Goal: Information Seeking & Learning: Learn about a topic

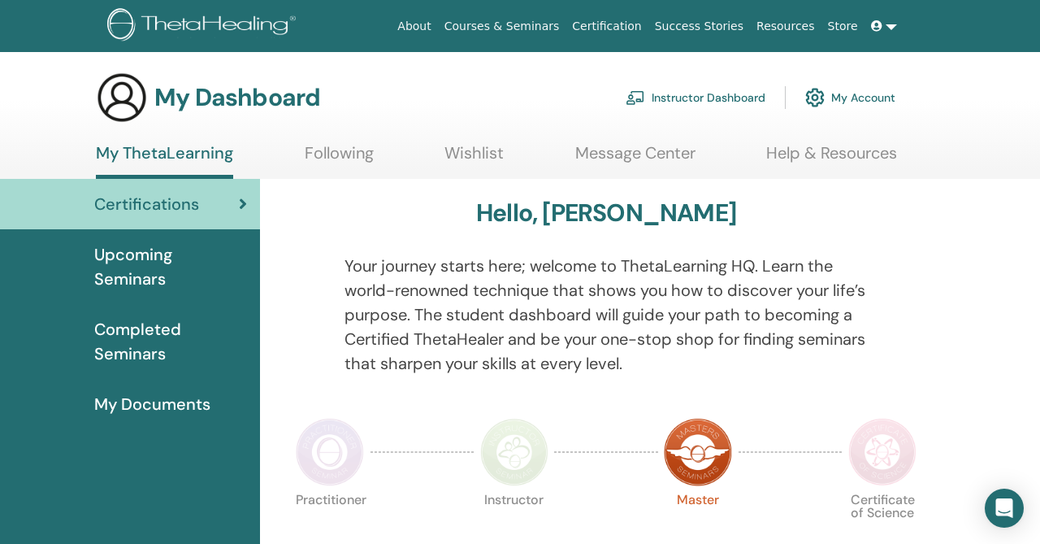
click at [816, 157] on link "Help & Resources" at bounding box center [831, 159] width 131 height 32
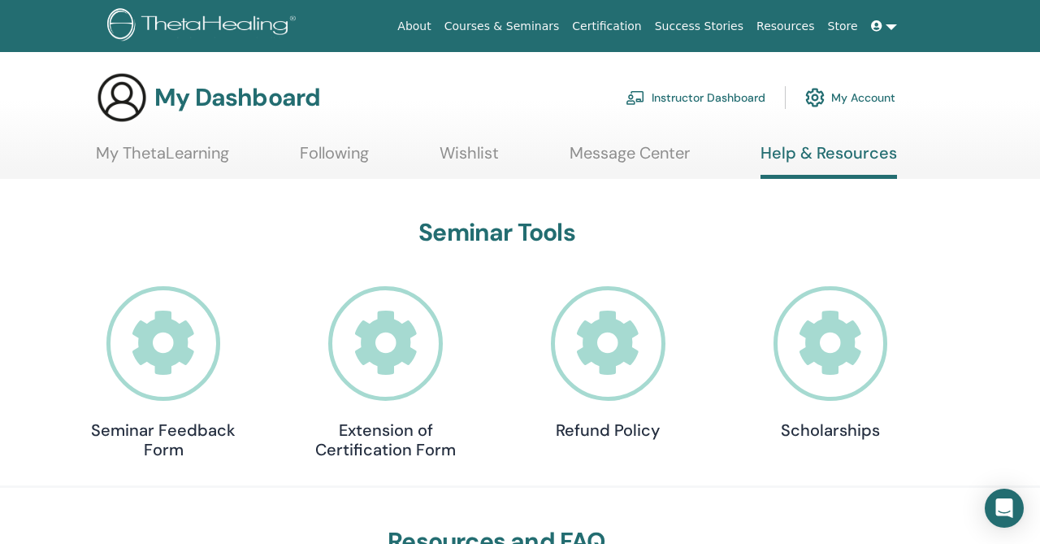
click at [880, 30] on icon at bounding box center [876, 25] width 11 height 11
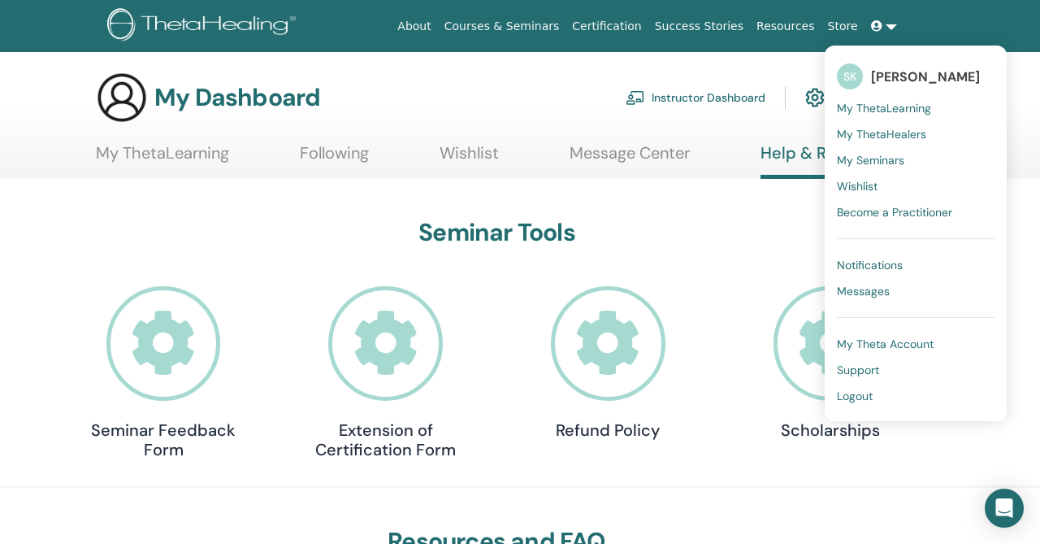
click at [865, 163] on span "My Seminars" at bounding box center [870, 160] width 67 height 15
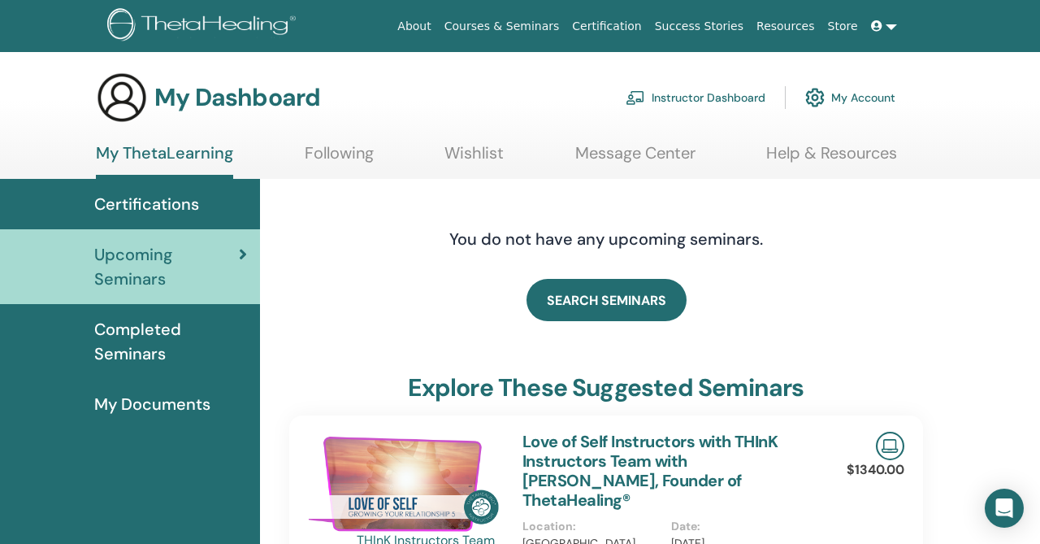
click at [141, 345] on span "Completed Seminars" at bounding box center [170, 341] width 153 height 49
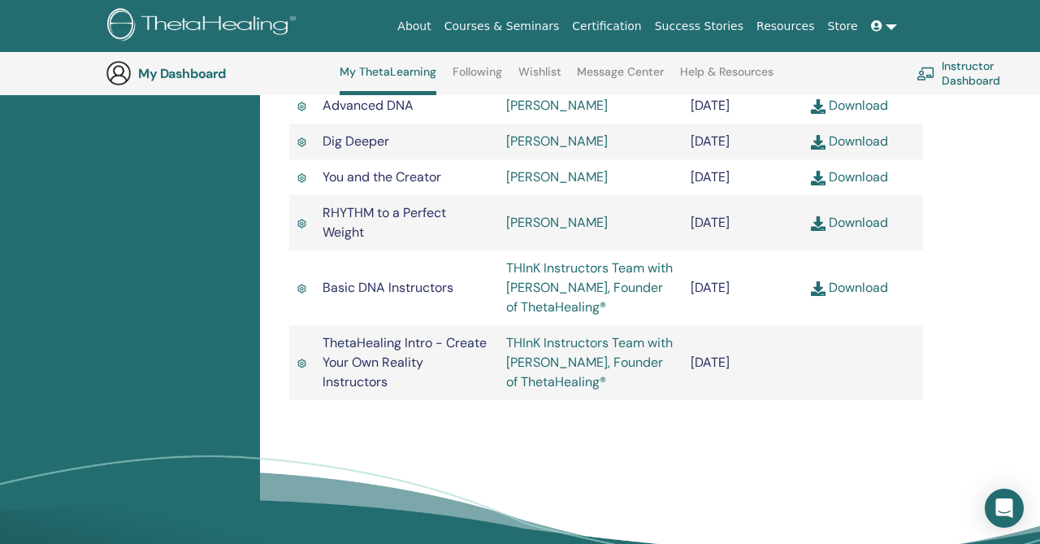
scroll to position [657, 0]
click at [573, 389] on link "THInK Instructors Team with Vianna Stibal, Founder of ThetaHealing®" at bounding box center [589, 361] width 167 height 56
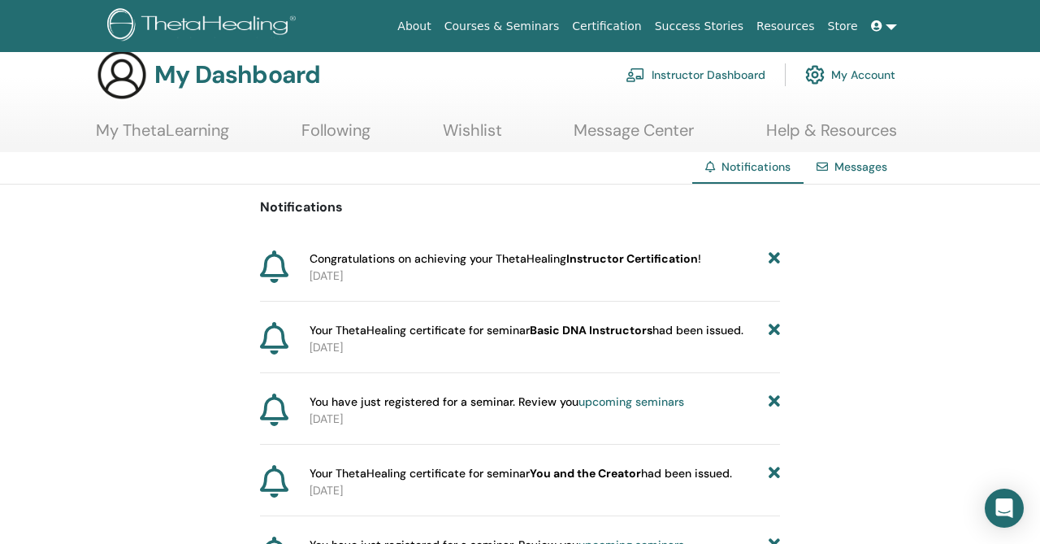
scroll to position [22, 0]
click at [831, 131] on link "Help & Resources" at bounding box center [831, 137] width 131 height 32
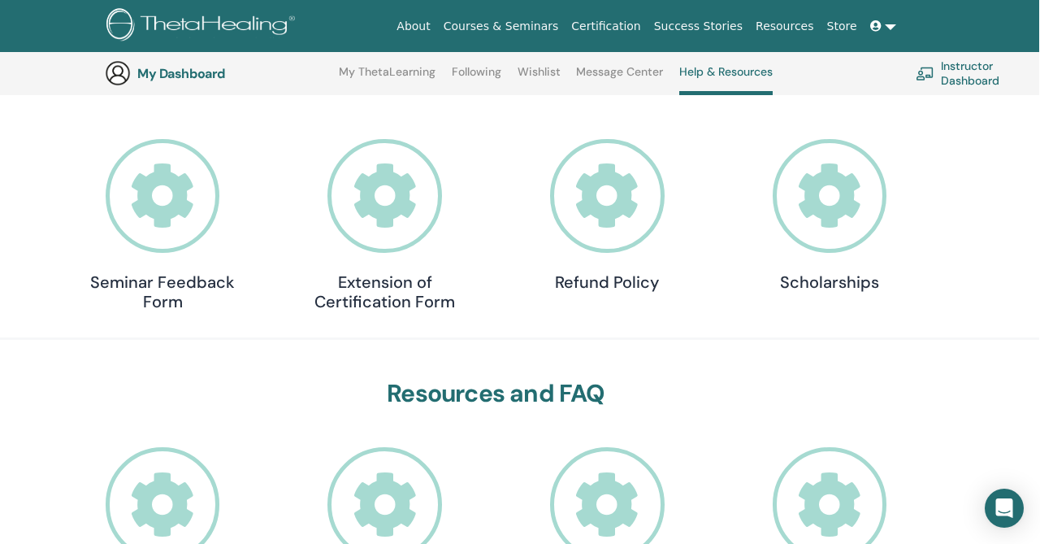
scroll to position [189, 1]
click at [889, 33] on link at bounding box center [883, 26] width 39 height 30
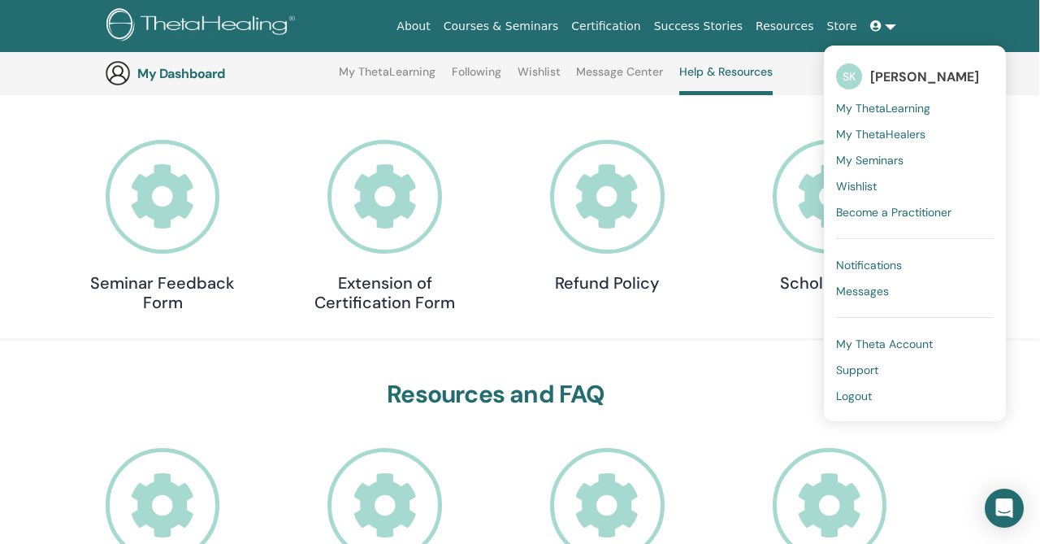
click at [854, 365] on span "Support" at bounding box center [857, 369] width 42 height 15
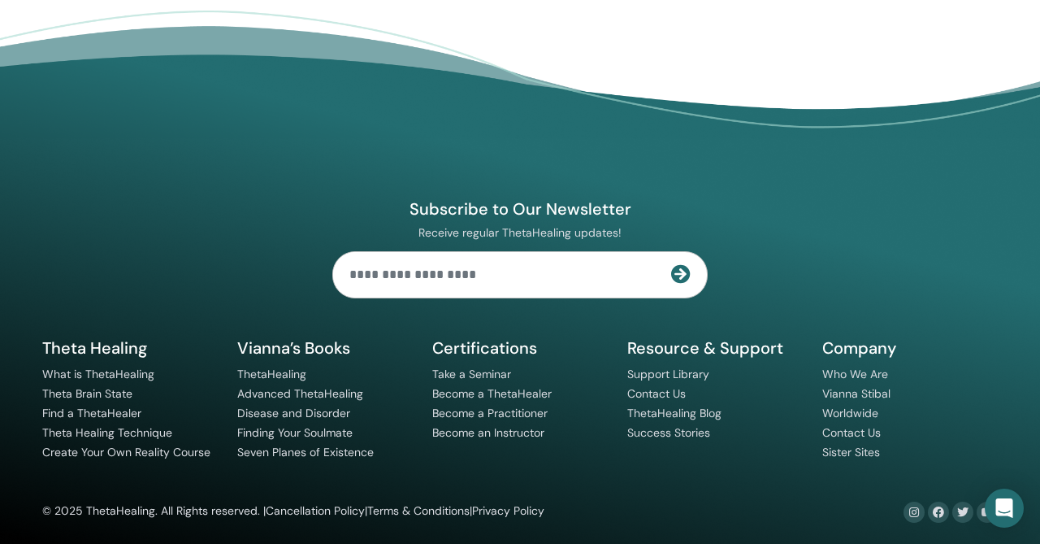
scroll to position [1161, 0]
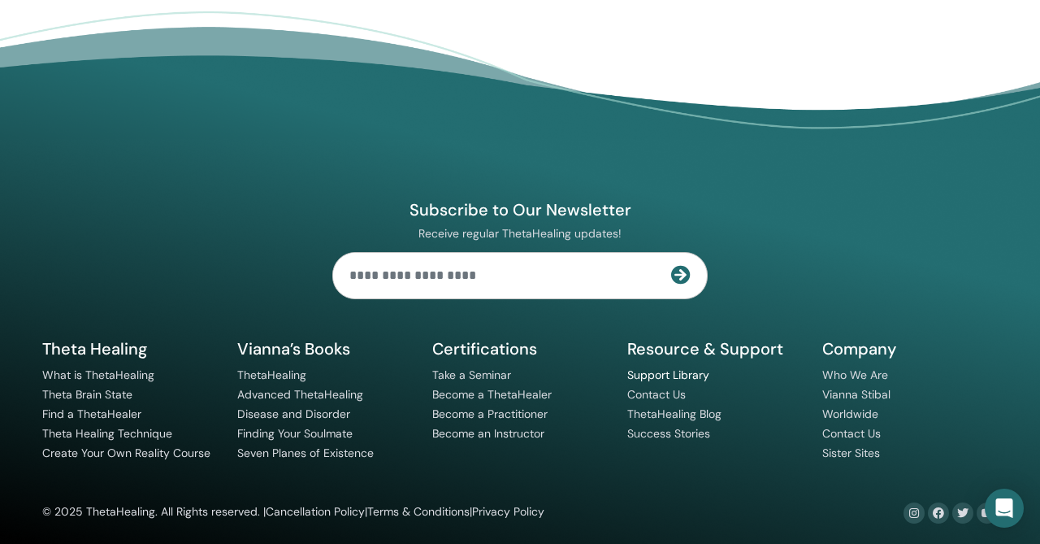
click at [653, 375] on link "Support Library" at bounding box center [668, 374] width 82 height 15
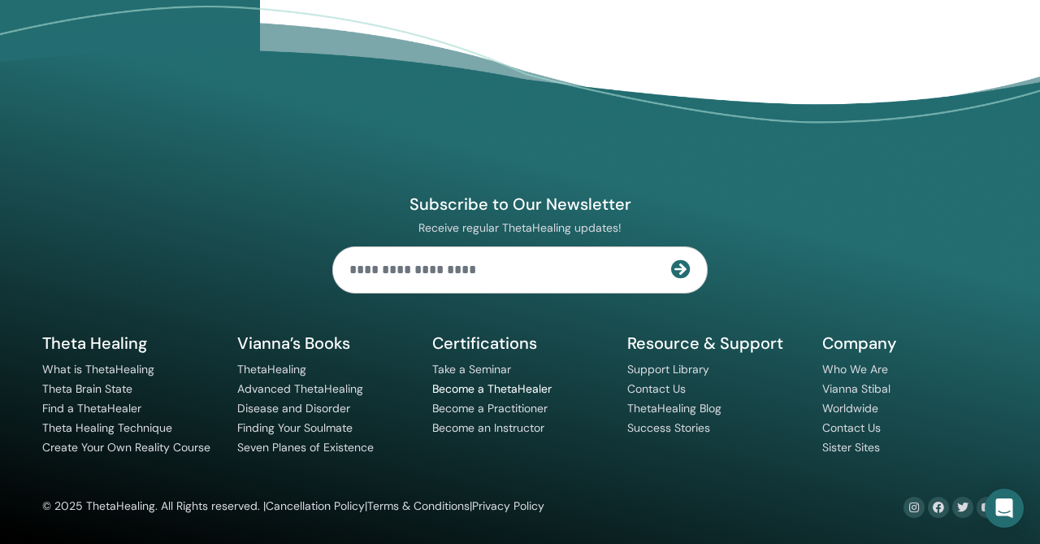
scroll to position [786, 0]
click at [839, 429] on link "Contact Us" at bounding box center [851, 427] width 59 height 15
